Goal: Navigation & Orientation: Find specific page/section

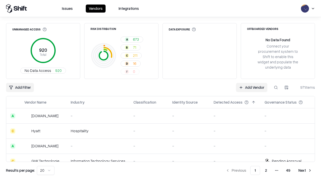
click at [46, 170] on html "Issues Vendors Integrations Unmanaged Access 920 Total No Data Access 920 Risk …" at bounding box center [160, 90] width 321 height 181
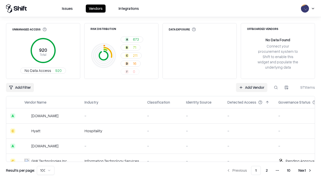
click at [305, 170] on button "Next" at bounding box center [305, 170] width 20 height 9
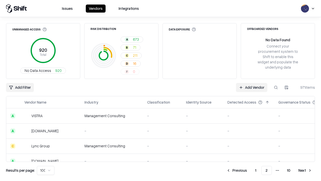
click at [305, 170] on button "Next" at bounding box center [305, 170] width 20 height 9
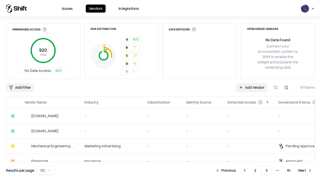
click at [305, 170] on button "Next" at bounding box center [305, 170] width 20 height 9
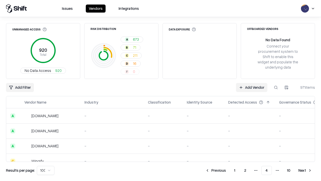
click at [305, 170] on button "Next" at bounding box center [305, 170] width 20 height 9
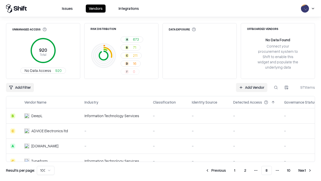
click at [305, 170] on button "Next" at bounding box center [305, 170] width 20 height 9
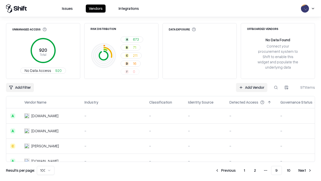
click at [305, 170] on button "Next" at bounding box center [305, 170] width 20 height 9
click at [237, 170] on button "Previous" at bounding box center [236, 170] width 27 height 9
click at [225, 170] on button "Previous" at bounding box center [225, 170] width 27 height 9
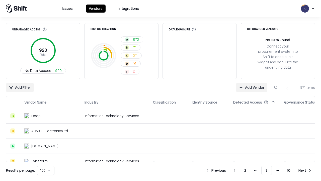
click at [216, 170] on button "Previous" at bounding box center [215, 170] width 27 height 9
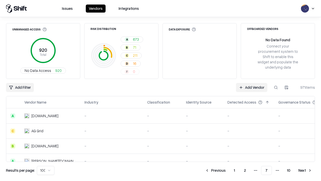
click at [215, 170] on button "Previous" at bounding box center [215, 170] width 27 height 9
click at [216, 170] on button "Previous" at bounding box center [215, 170] width 27 height 9
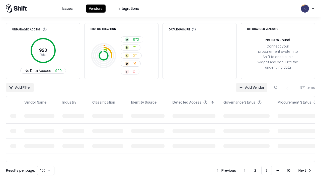
click at [226, 170] on button "Previous" at bounding box center [225, 170] width 27 height 9
